Goal: Task Accomplishment & Management: Use online tool/utility

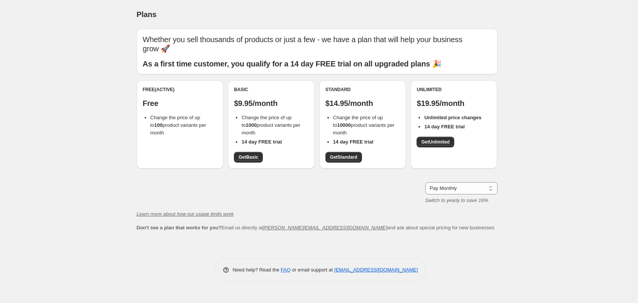
click at [191, 120] on span "Change the price of up to 100 product variants per month" at bounding box center [178, 125] width 56 height 21
